Goal: Task Accomplishment & Management: Complete application form

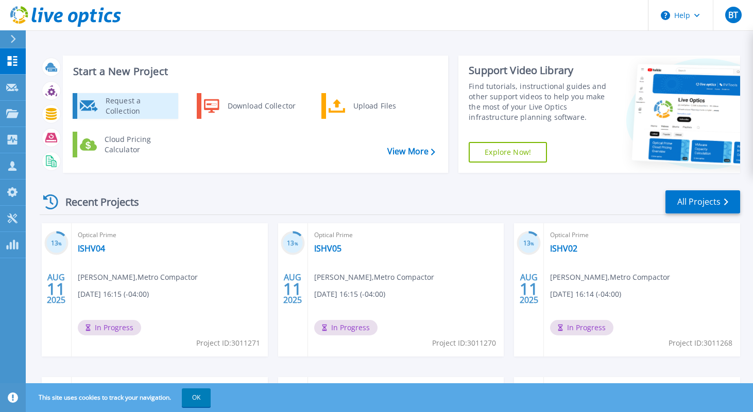
click at [113, 106] on div "Request a Collection" at bounding box center [137, 106] width 75 height 21
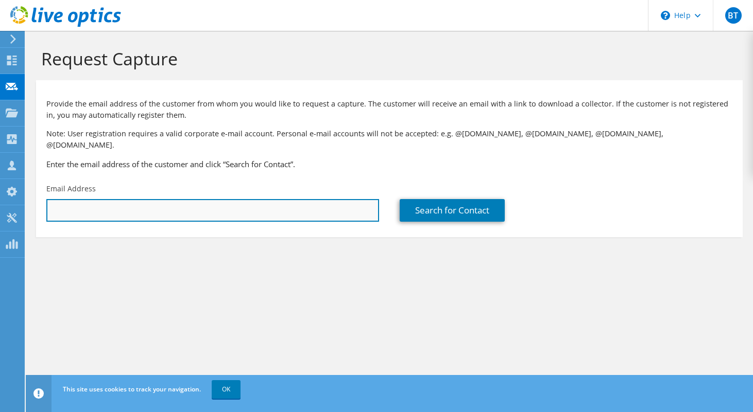
click at [102, 203] on input "text" at bounding box center [212, 210] width 333 height 23
paste input "[EMAIL_ADDRESS][DOMAIN_NAME]"
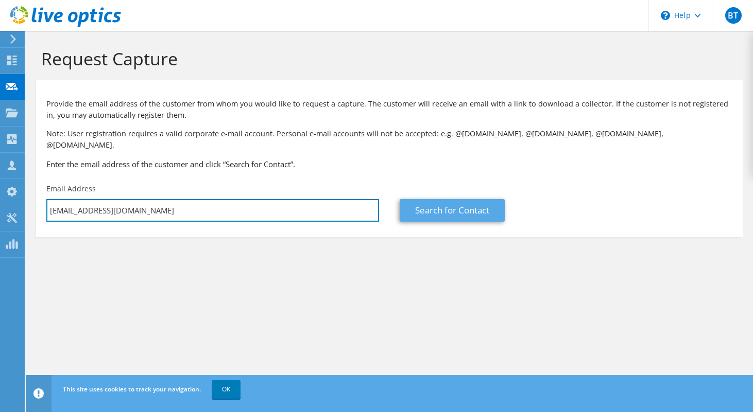
type input "[EMAIL_ADDRESS][DOMAIN_NAME]"
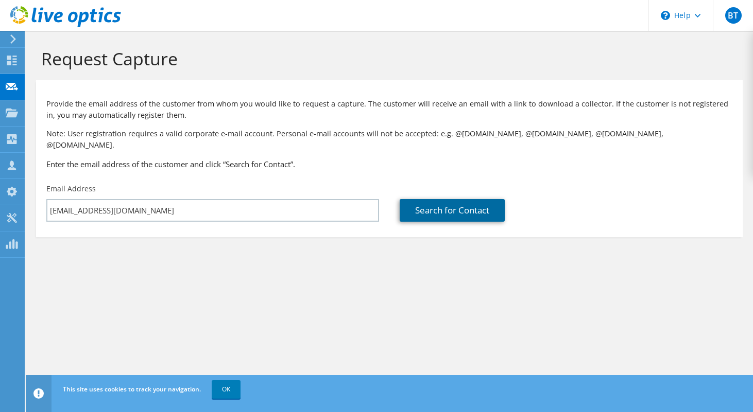
click at [453, 199] on link "Search for Contact" at bounding box center [452, 210] width 105 height 23
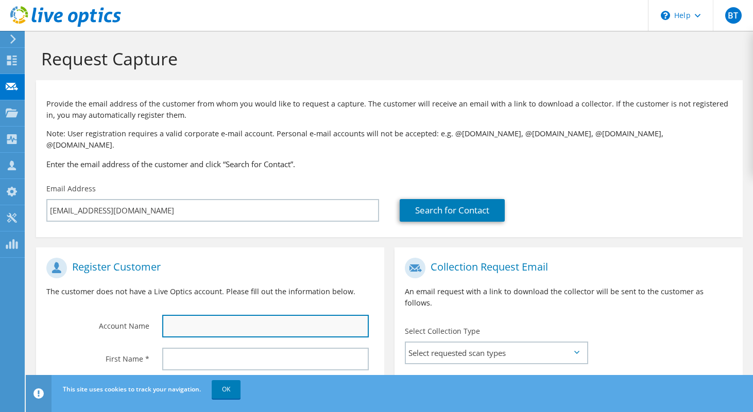
click at [219, 315] on input "text" at bounding box center [265, 326] width 206 height 23
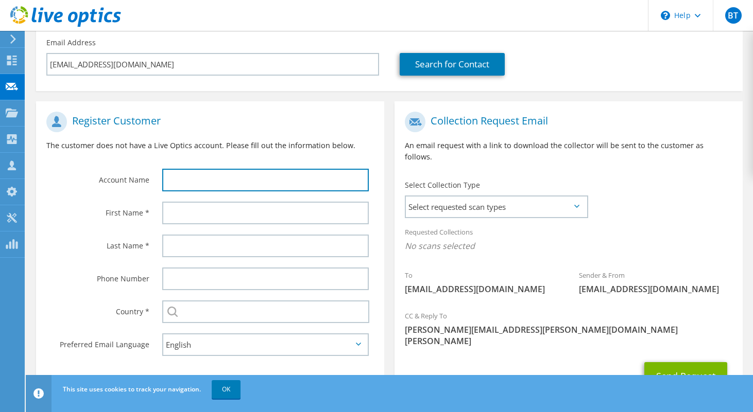
scroll to position [147, 0]
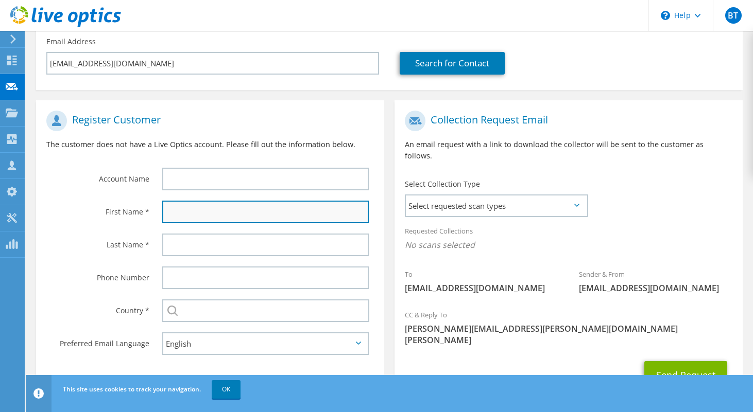
click at [188, 204] on input "text" at bounding box center [265, 212] width 206 height 23
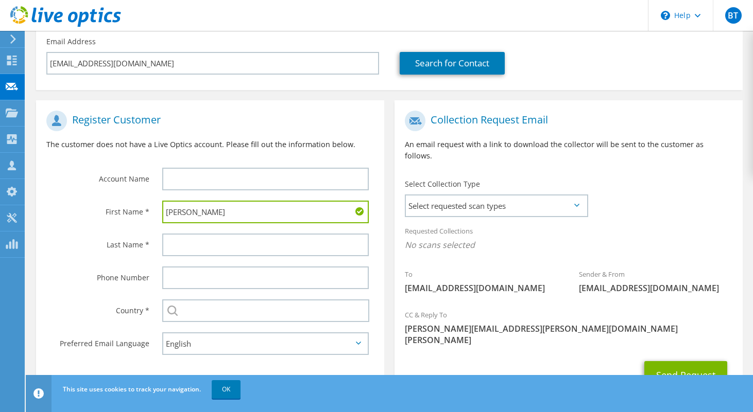
type input "Michael"
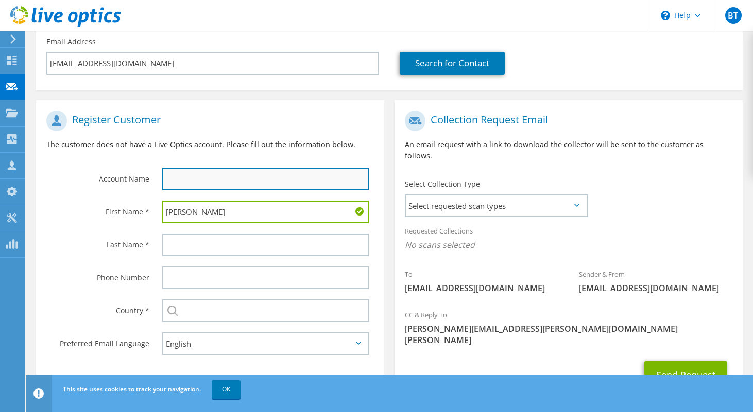
click at [175, 168] on input "text" at bounding box center [265, 179] width 206 height 23
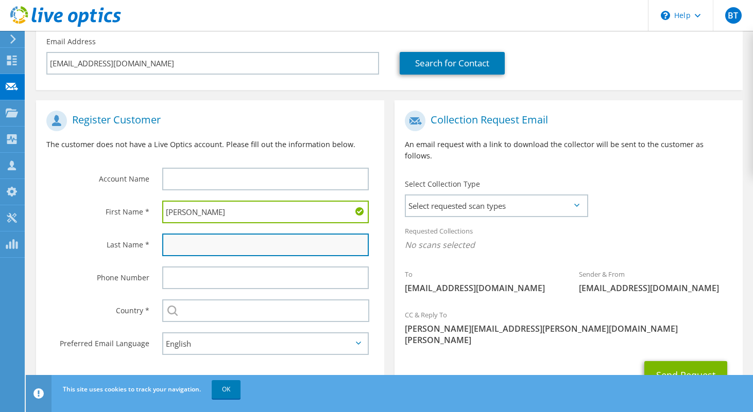
click at [168, 234] on input "text" at bounding box center [265, 245] width 206 height 23
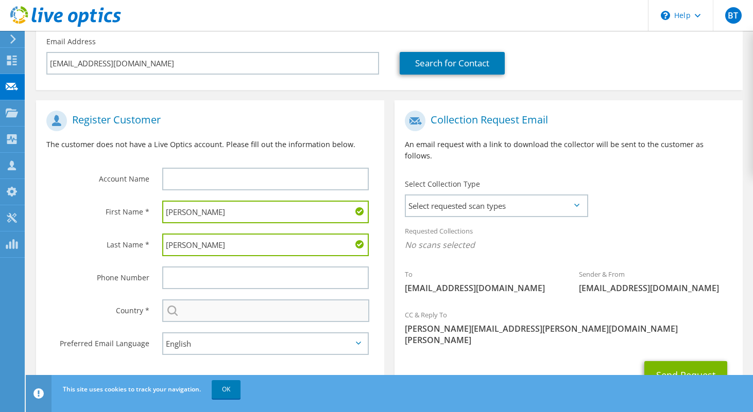
type input "Doyle"
click at [188, 306] on input "text" at bounding box center [265, 311] width 207 height 23
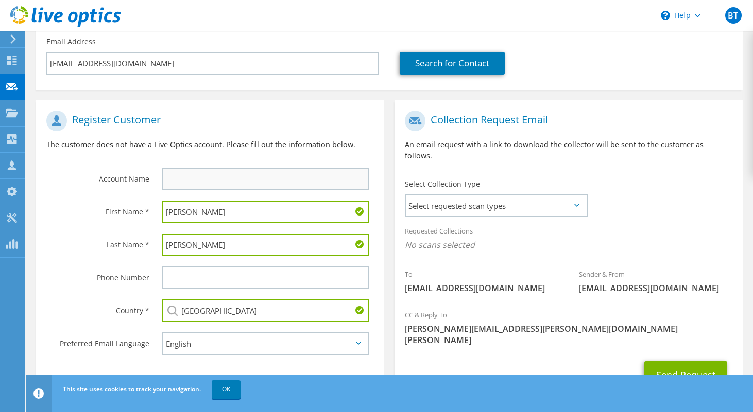
type input "Canada"
click at [175, 172] on input "text" at bounding box center [265, 179] width 206 height 23
type input "O'Neil Electric"
click at [454, 196] on span "Select requested scan types" at bounding box center [496, 206] width 181 height 21
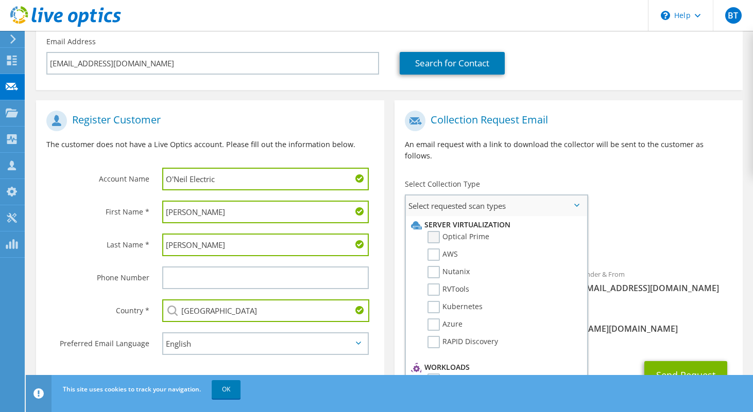
click at [432, 231] on label "Optical Prime" at bounding box center [458, 237] width 62 height 12
click at [0, 0] on input "Optical Prime" at bounding box center [0, 0] width 0 height 0
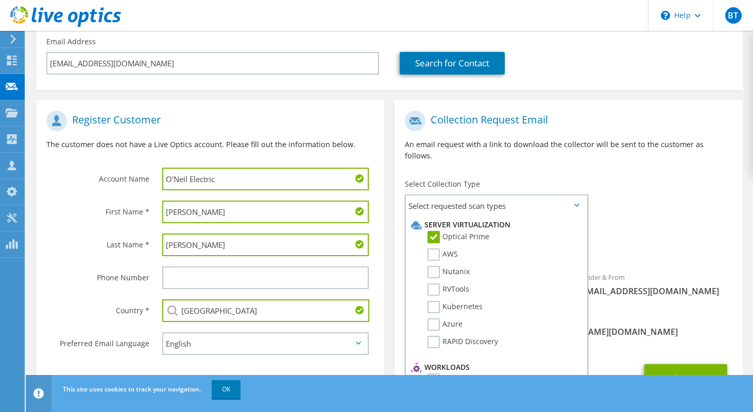
click at [636, 307] on div "CC & Reply To bob.tucker@rci.rogers.com" at bounding box center [568, 330] width 348 height 47
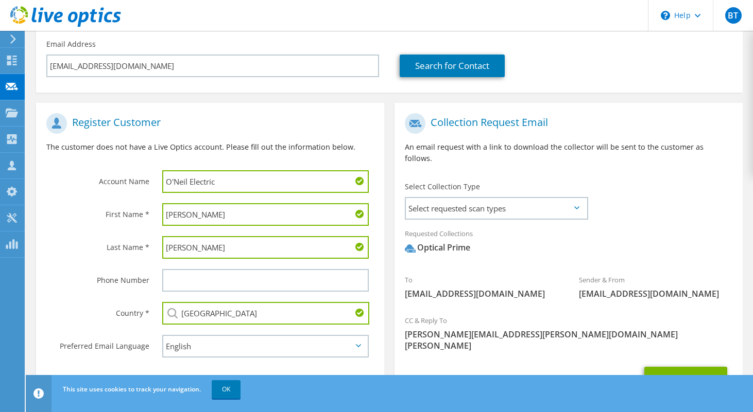
scroll to position [166, 0]
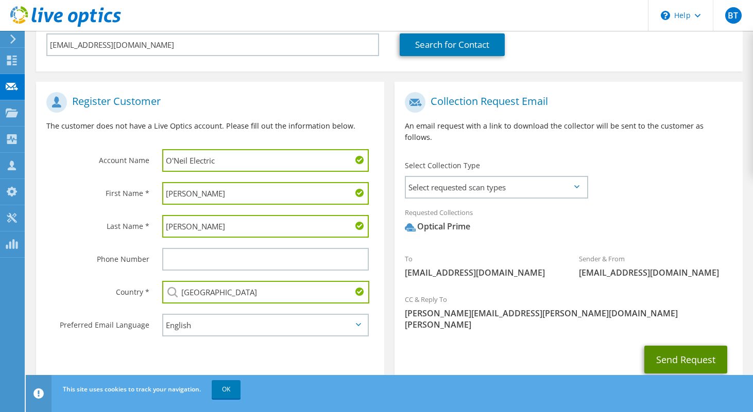
click at [674, 346] on button "Send Request" at bounding box center [685, 360] width 83 height 28
